Goal: Check status

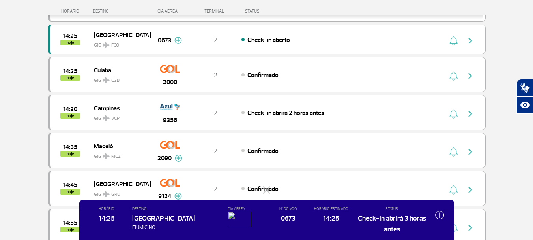
scroll to position [868, 0]
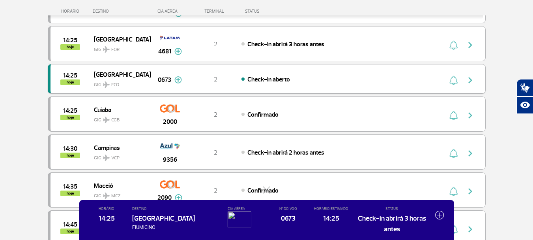
click at [358, 81] on div "Check-in aberto" at bounding box center [329, 79] width 174 height 9
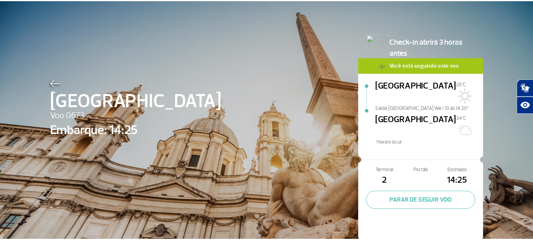
scroll to position [12, 0]
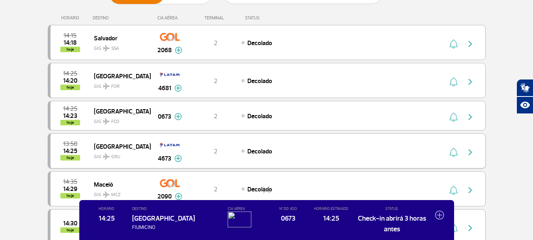
scroll to position [118, 0]
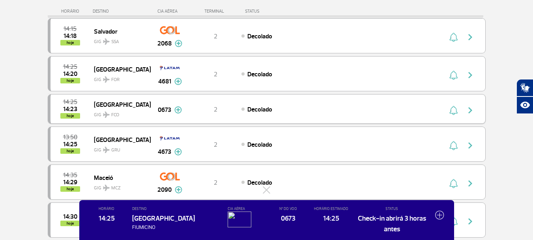
click at [470, 109] on img "button" at bounding box center [470, 109] width 9 height 9
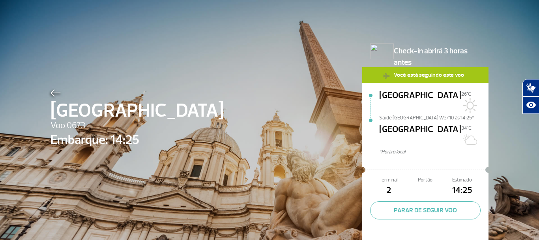
drag, startPoint x: 427, startPoint y: 191, endPoint x: 419, endPoint y: 187, distance: 7.8
click at [425, 201] on button "PARAR DE SEGUIR VOO" at bounding box center [425, 210] width 110 height 18
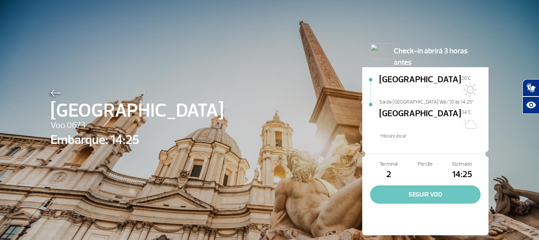
click at [421, 185] on button "SEGUIR VOO" at bounding box center [425, 194] width 110 height 18
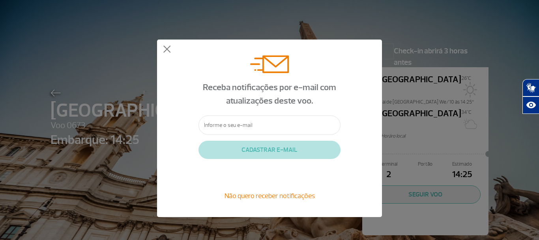
click at [245, 124] on input "text" at bounding box center [269, 124] width 142 height 19
type input "[EMAIL_ADDRESS][DOMAIN_NAME]"
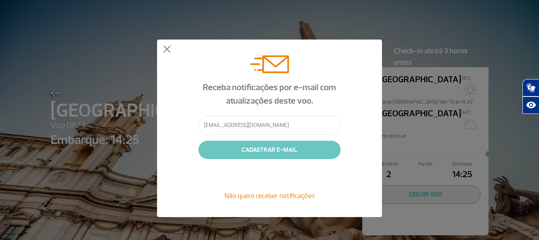
click at [266, 149] on button "CADASTRAR E-MAIL" at bounding box center [269, 149] width 142 height 18
